Goal: Task Accomplishment & Management: Use online tool/utility

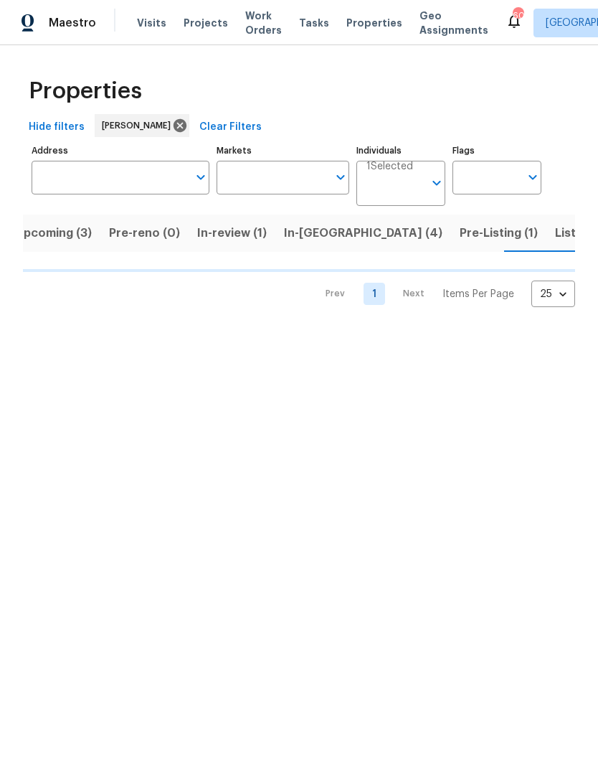
scroll to position [0, 17]
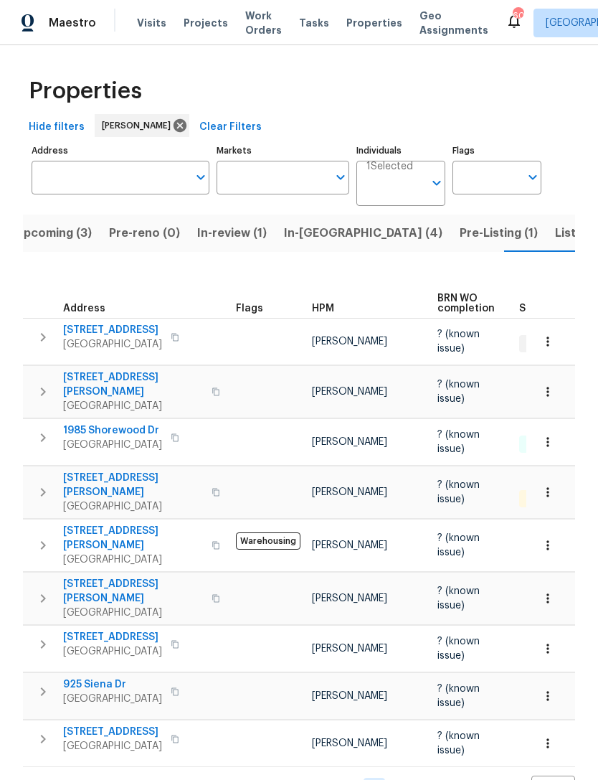
click at [555, 234] on span "Listed (8)" at bounding box center [582, 233] width 55 height 20
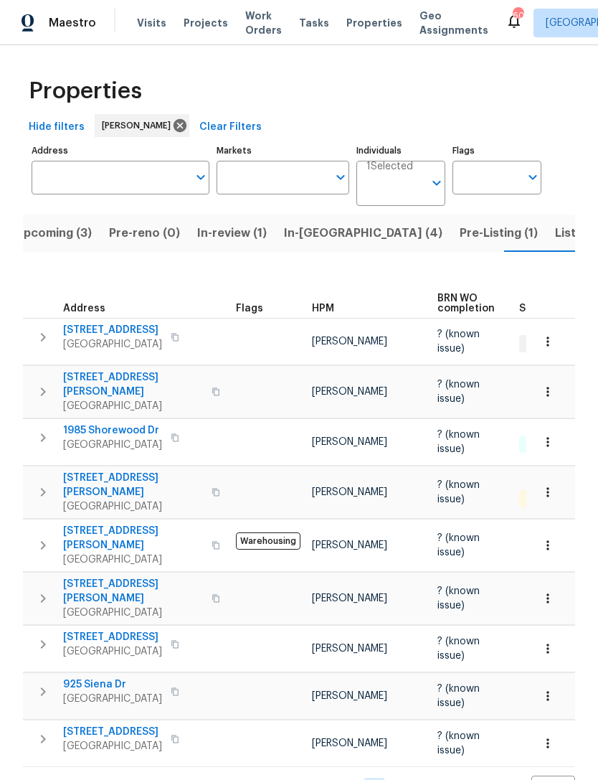
click at [331, 237] on span "In-reno (4)" at bounding box center [363, 233] width 159 height 20
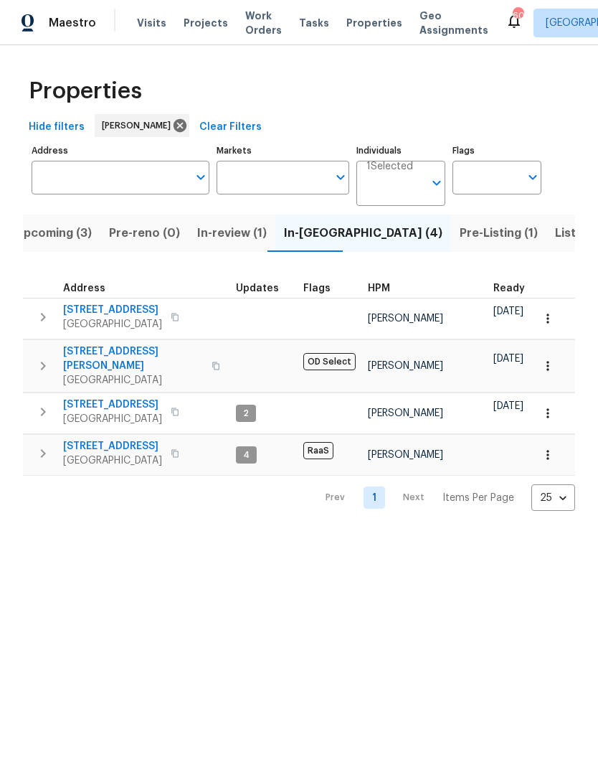
scroll to position [0, -9]
click at [460, 231] on span "Pre-Listing (1)" at bounding box center [499, 233] width 78 height 20
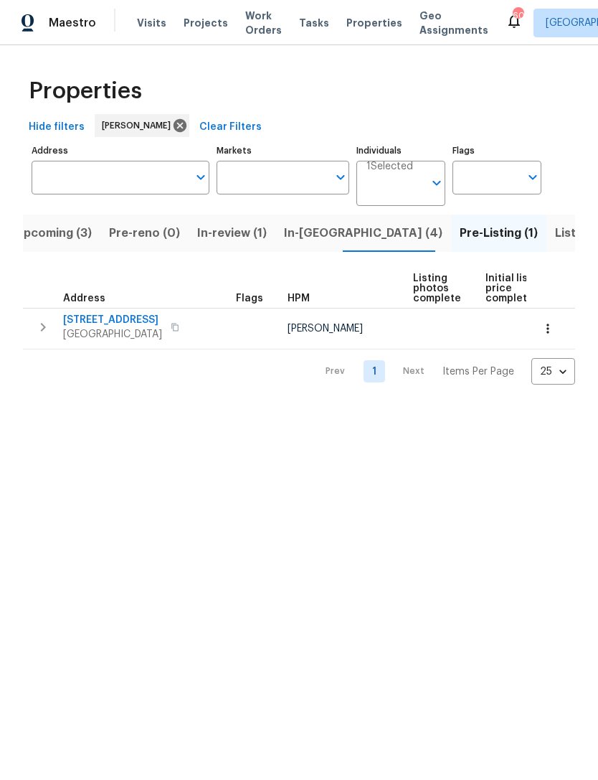
click at [105, 325] on span "8712 Trace Ridge Pkwy" at bounding box center [112, 320] width 99 height 14
click at [316, 237] on span "In-reno (4)" at bounding box center [363, 233] width 159 height 20
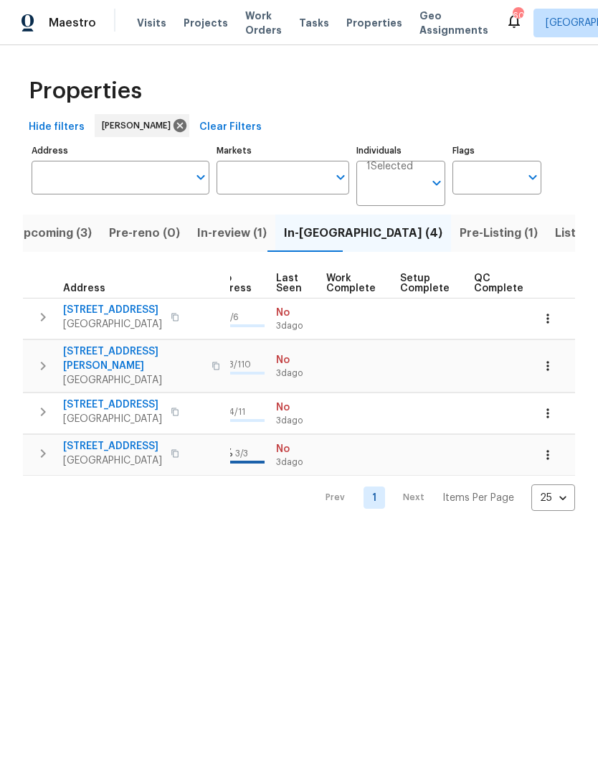
scroll to position [0, 682]
click at [555, 234] on span "Listed (8)" at bounding box center [582, 233] width 55 height 20
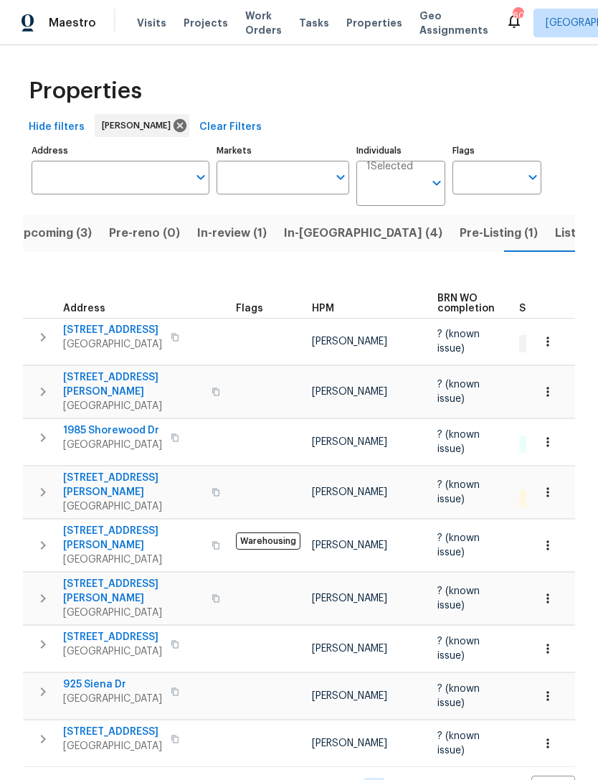
click at [320, 237] on span "In-reno (4)" at bounding box center [363, 233] width 159 height 20
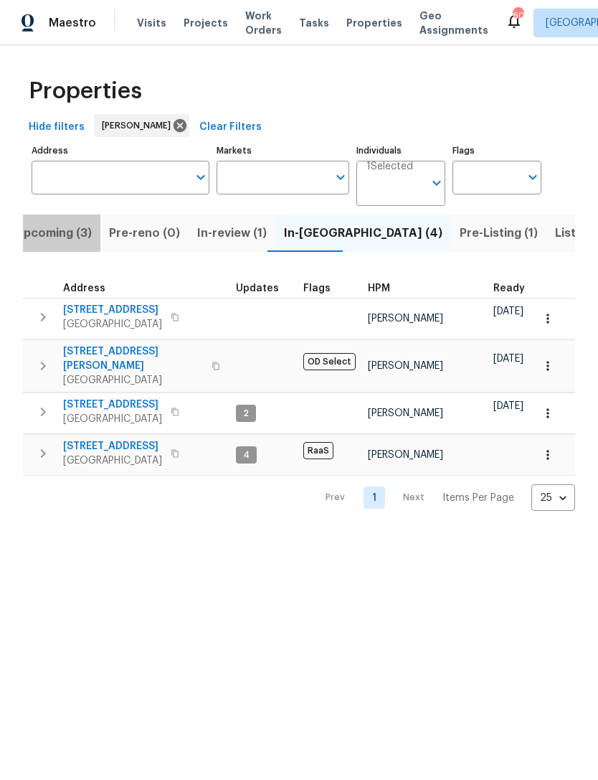
click at [47, 237] on span "Upcoming (3)" at bounding box center [53, 233] width 77 height 20
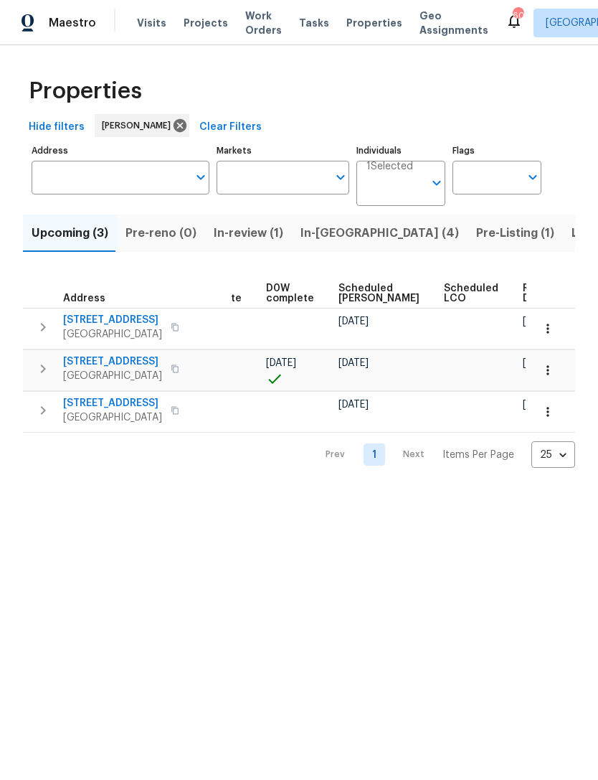
scroll to position [0, 359]
click at [572, 241] on span "Listed (8)" at bounding box center [599, 233] width 55 height 20
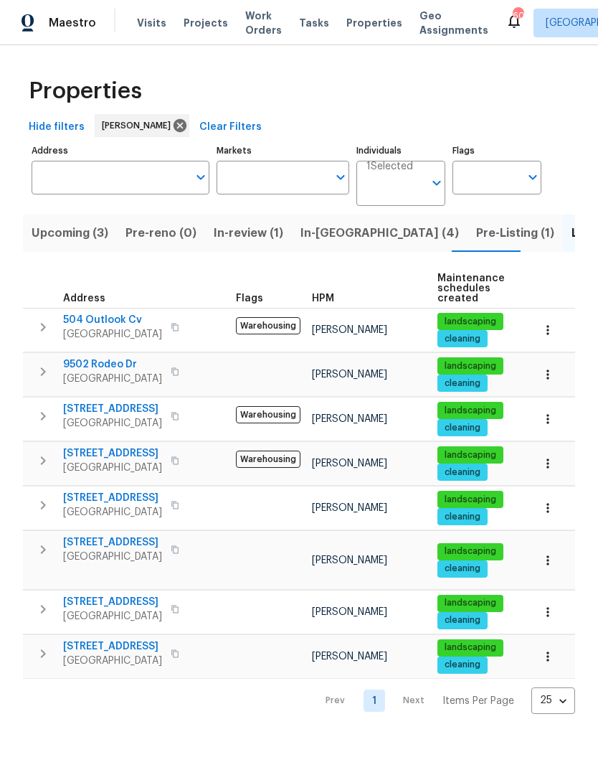
click at [335, 239] on span "In-reno (4)" at bounding box center [380, 233] width 159 height 20
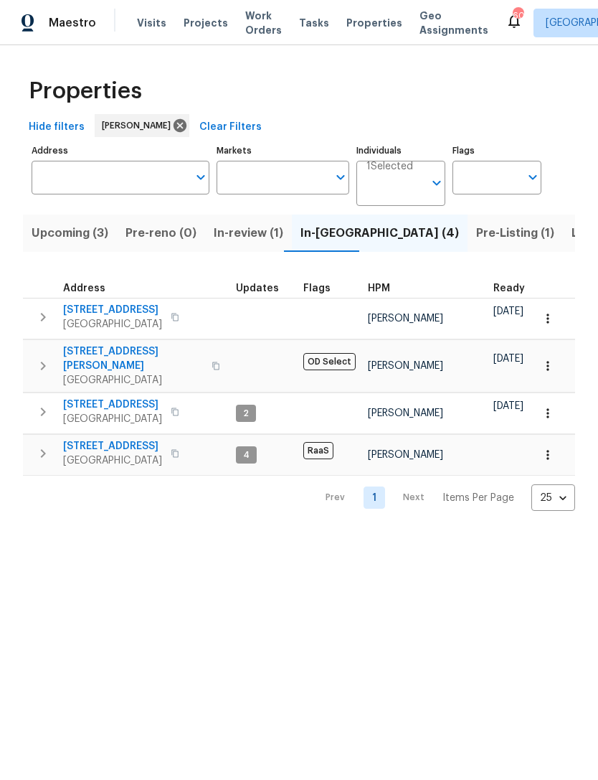
click at [52, 238] on span "Upcoming (3)" at bounding box center [70, 233] width 77 height 20
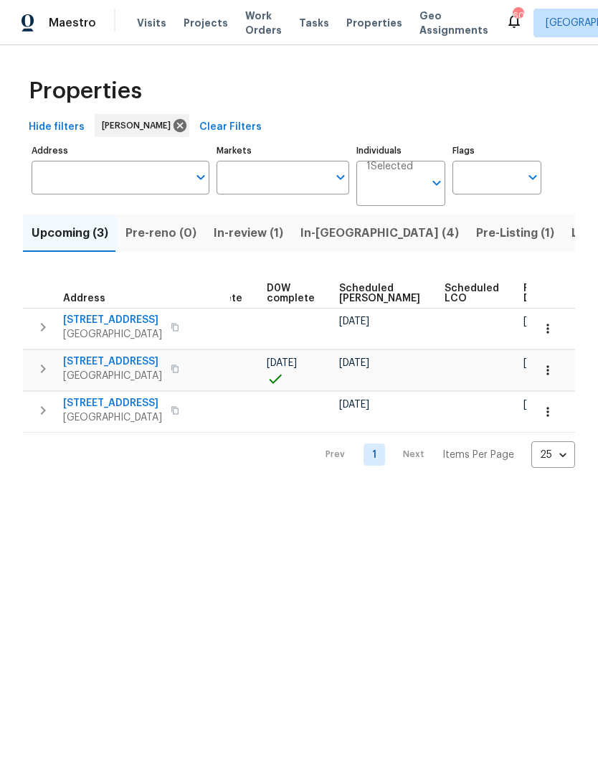
scroll to position [0, 359]
click at [572, 235] on span "Listed (8)" at bounding box center [599, 233] width 55 height 20
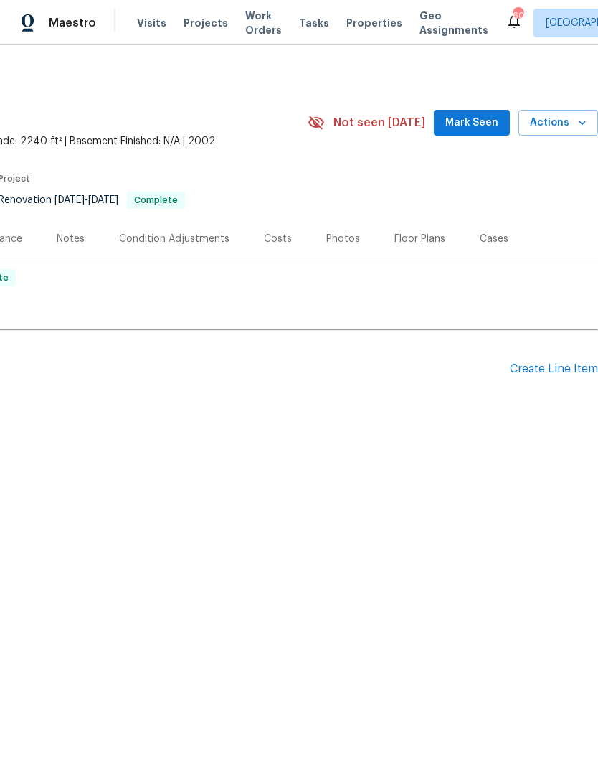
scroll to position [0, 212]
click at [483, 128] on span "Mark Seen" at bounding box center [472, 123] width 53 height 18
click at [75, 244] on div "Notes" at bounding box center [71, 239] width 28 height 14
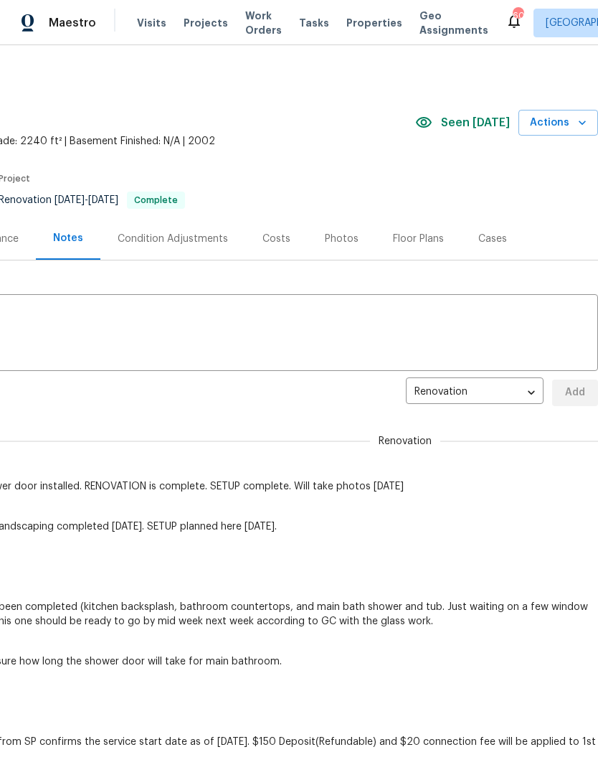
click at [98, 380] on div "Renovation 07febaeb-0fa6-45f8-9393-c0cbdc790c01 ​ Add" at bounding box center [193, 393] width 811 height 27
click at [77, 331] on textarea at bounding box center [193, 334] width 794 height 50
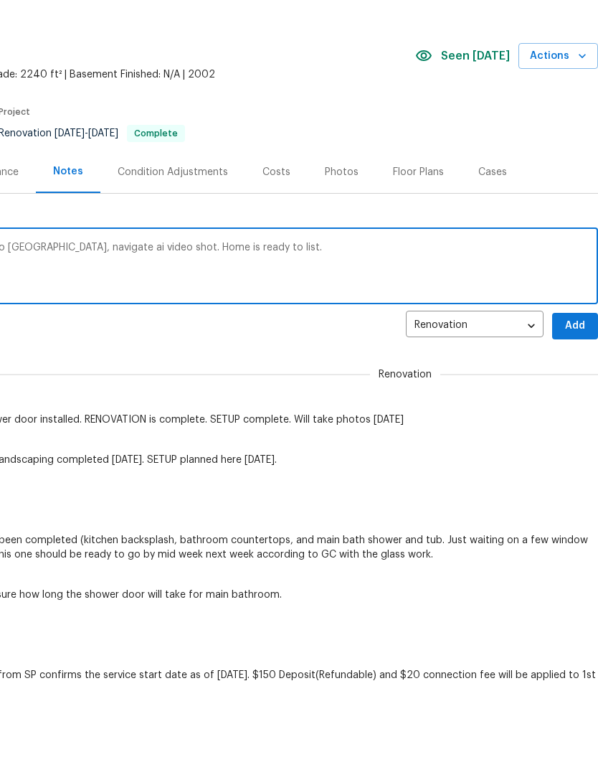
scroll to position [66, 0]
type textarea "Photos taken will upload when I get back to [GEOGRAPHIC_DATA], navigate ai vide…"
click at [573, 324] on span "Add" at bounding box center [575, 327] width 23 height 18
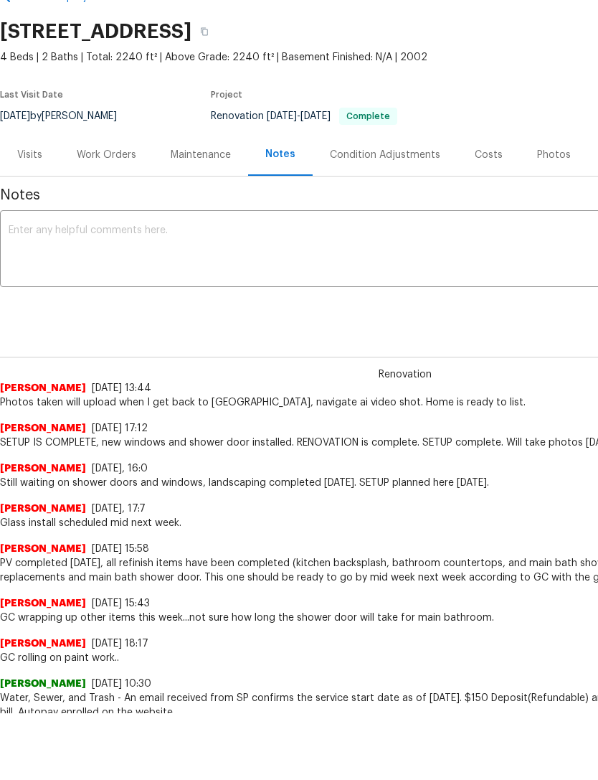
scroll to position [18, 0]
